Goal: Unclear: Unclear

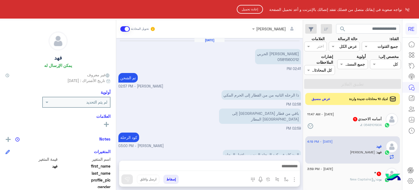
click at [372, 28] on html "RE نواجه صعوبة فى إبقائك متصل من فضلك تفقد إتصالك بالإنترنت و أعد تحميل الصفحة …" at bounding box center [209, 95] width 419 height 190
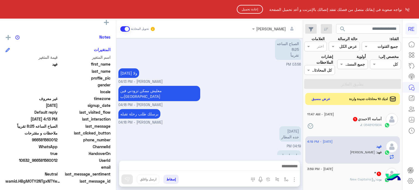
click at [250, 8] on button "إعادة تحميل" at bounding box center [250, 9] width 26 height 9
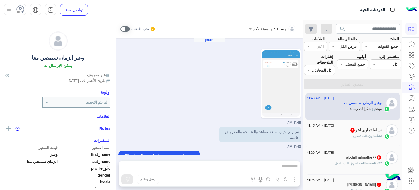
scroll to position [183, 0]
